Goal: Task Accomplishment & Management: Use online tool/utility

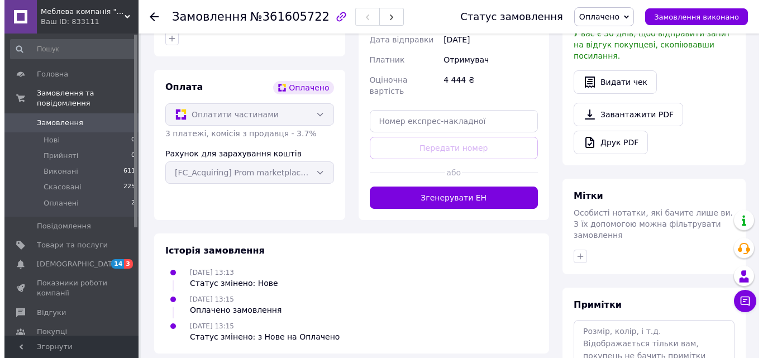
scroll to position [424, 0]
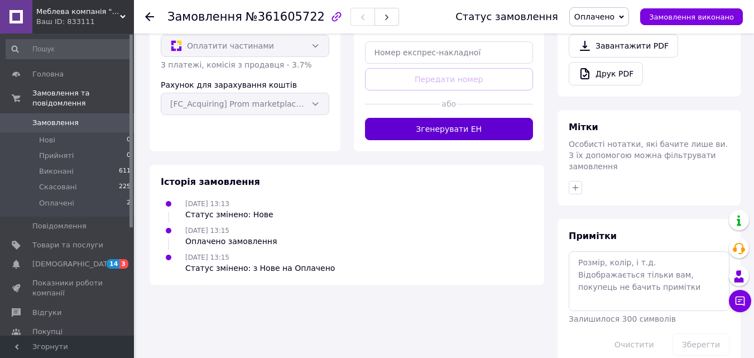
click at [438, 122] on button "Згенерувати ЕН" at bounding box center [449, 129] width 169 height 22
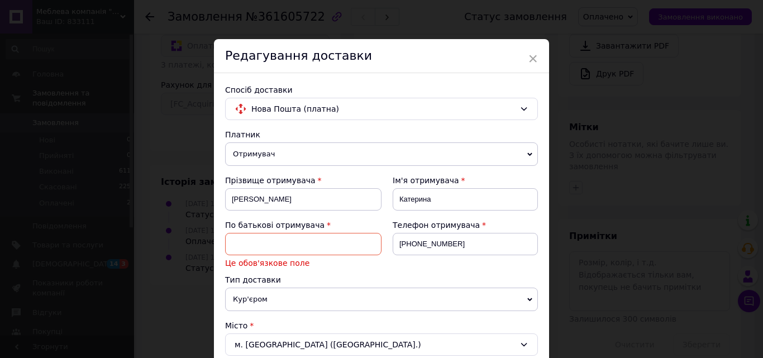
click at [271, 242] on input at bounding box center [303, 244] width 156 height 22
type input "Олександрівна"
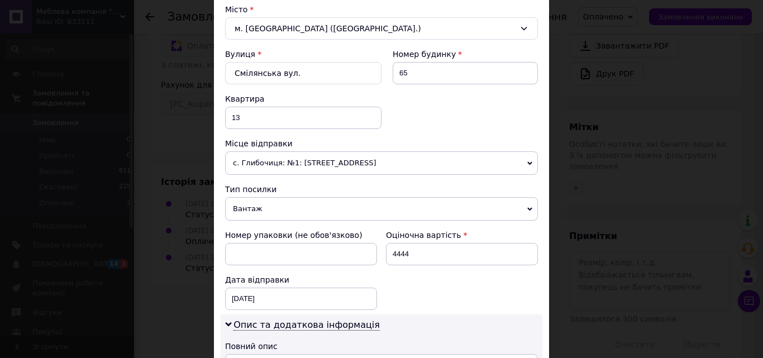
scroll to position [335, 0]
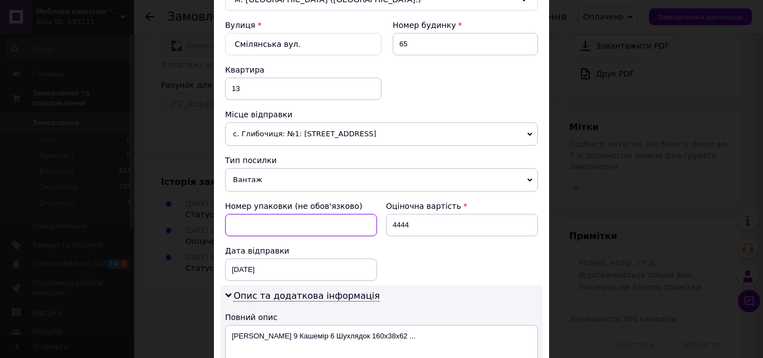
click at [283, 231] on input at bounding box center [301, 225] width 152 height 22
type input "р"
type input "заказ 32928"
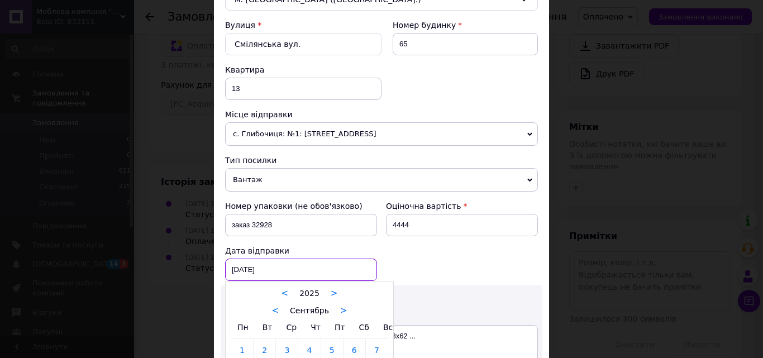
click at [319, 276] on div "[DATE] < 2025 > < Сентябрь > Пн Вт Ср Чт Пт Сб Вс 1 2 3 4 5 6 7 8 9 10 11 12 13…" at bounding box center [301, 270] width 152 height 22
click at [251, 267] on div at bounding box center [381, 179] width 763 height 358
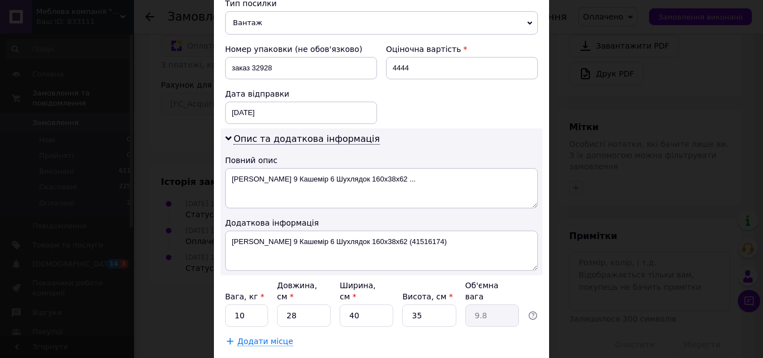
scroll to position [503, 0]
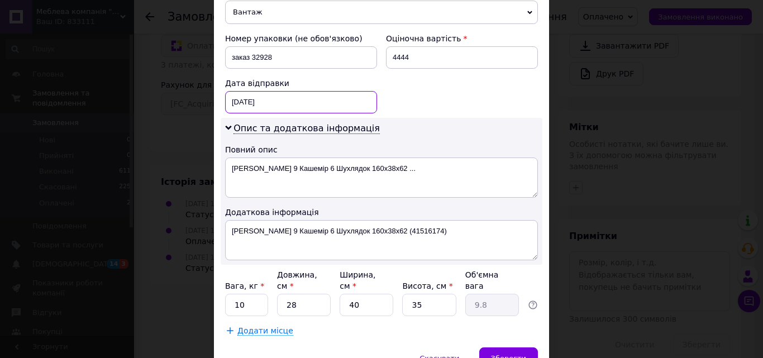
click at [267, 100] on div "[DATE] < 2025 > < Сентябрь > Пн Вт Ср Чт Пт Сб Вс 1 2 3 4 5 6 7 8 9 10 11 12 13…" at bounding box center [301, 102] width 152 height 22
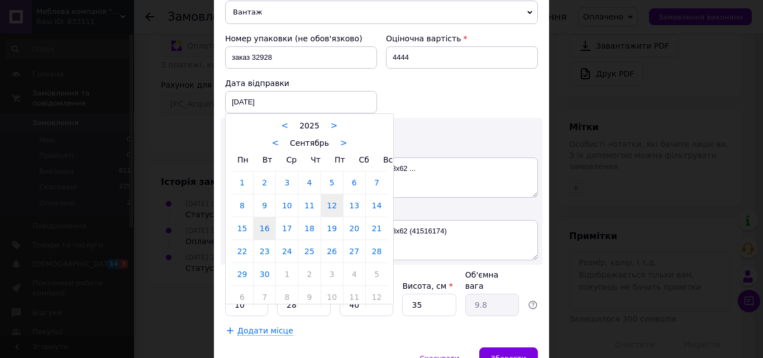
click at [259, 226] on link "16" at bounding box center [264, 228] width 22 height 22
type input "[DATE]"
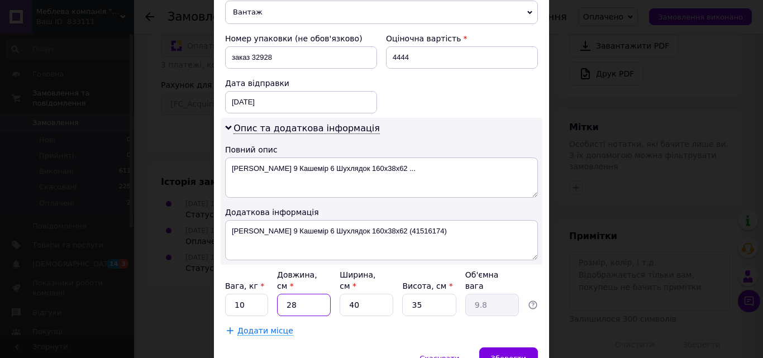
click at [295, 294] on input "28" at bounding box center [304, 305] width 54 height 22
type input "2"
type input "0.7"
type input "1"
type input "0.35"
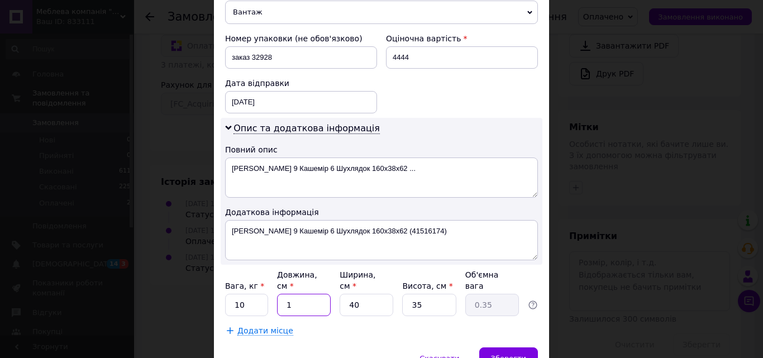
type input "16"
type input "5.6"
type input "160"
type input "56"
type input "160"
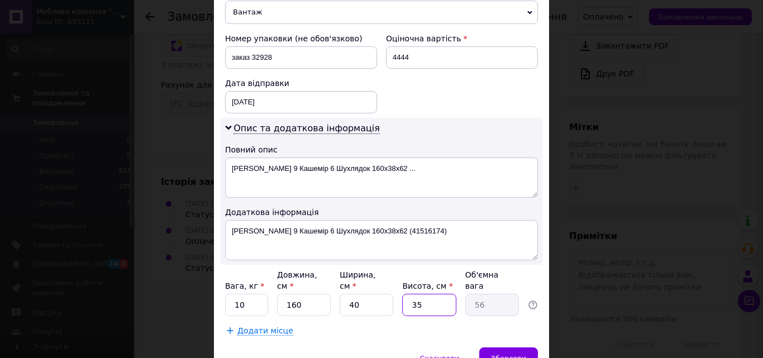
click at [427, 296] on input "35" at bounding box center [429, 305] width 54 height 22
type input "3"
type input "4.8"
type input "30"
type input "48"
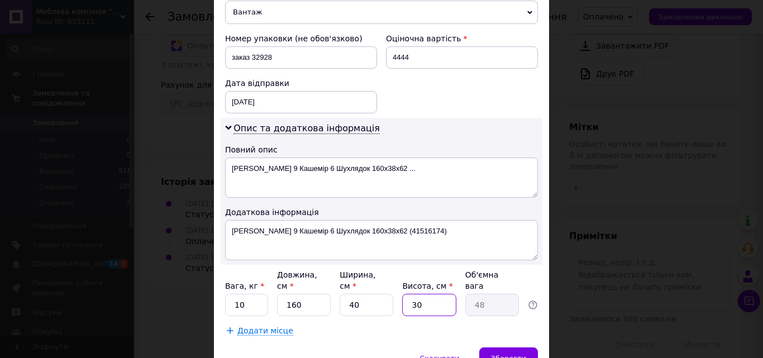
type input "30"
click at [245, 296] on input "10" at bounding box center [246, 305] width 43 height 22
type input "1"
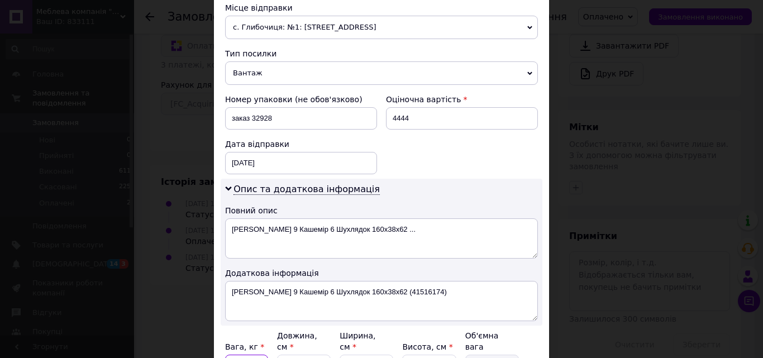
scroll to position [386, 0]
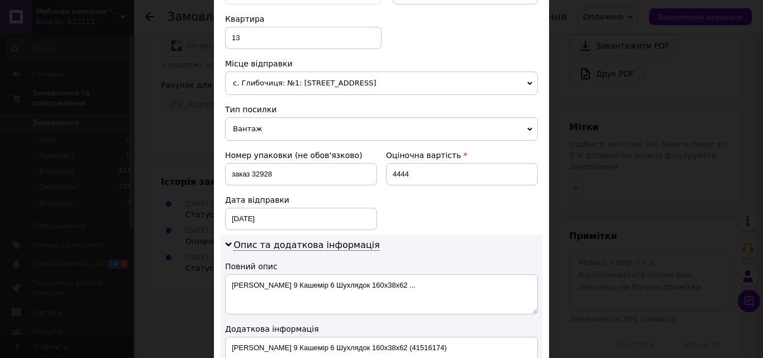
type input "20"
click at [522, 82] on span "с. Глибочиця: №1: [STREET_ADDRESS]" at bounding box center [381, 82] width 313 height 23
click at [510, 220] on div "Номер упаковки (не обов'язково) заказ 32928 Оціночна вартість 4444 Дата відправ…" at bounding box center [382, 189] width 322 height 89
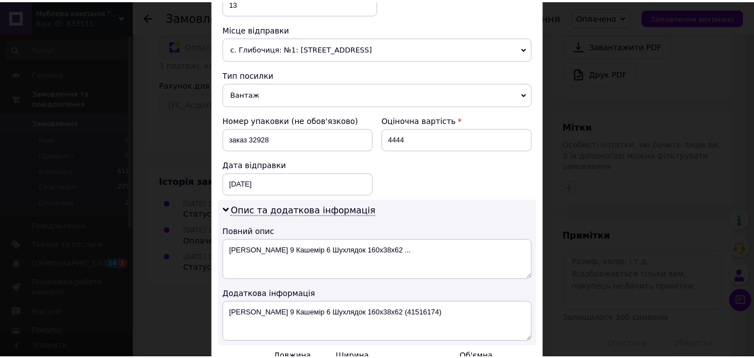
scroll to position [553, 0]
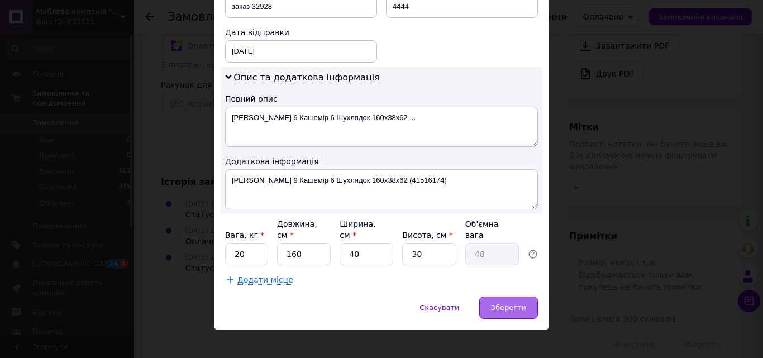
click at [513, 296] on div "Зберегти" at bounding box center [508, 307] width 59 height 22
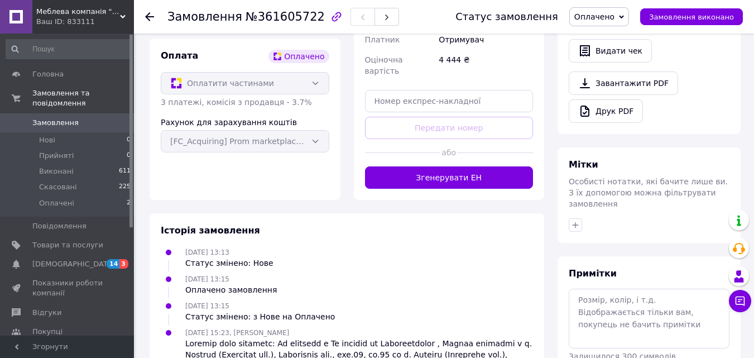
scroll to position [369, 0]
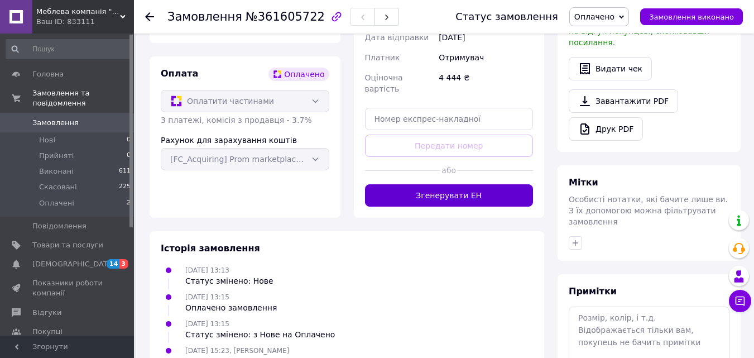
click at [483, 188] on button "Згенерувати ЕН" at bounding box center [449, 195] width 169 height 22
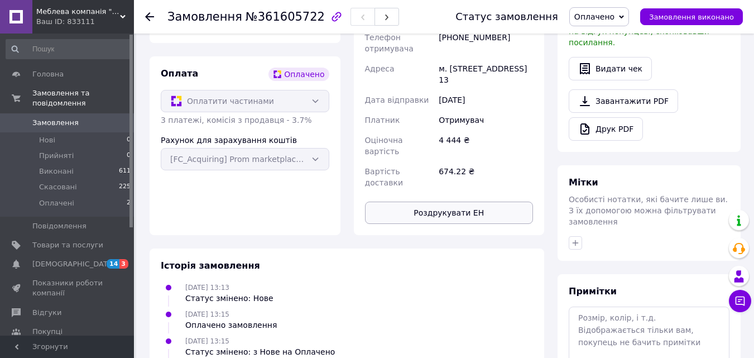
click at [466, 202] on button "Роздрукувати ЕН" at bounding box center [449, 213] width 169 height 22
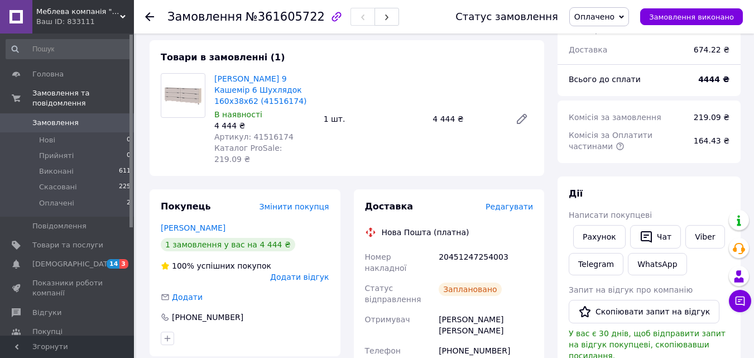
scroll to position [0, 0]
